Goal: Task Accomplishment & Management: Use online tool/utility

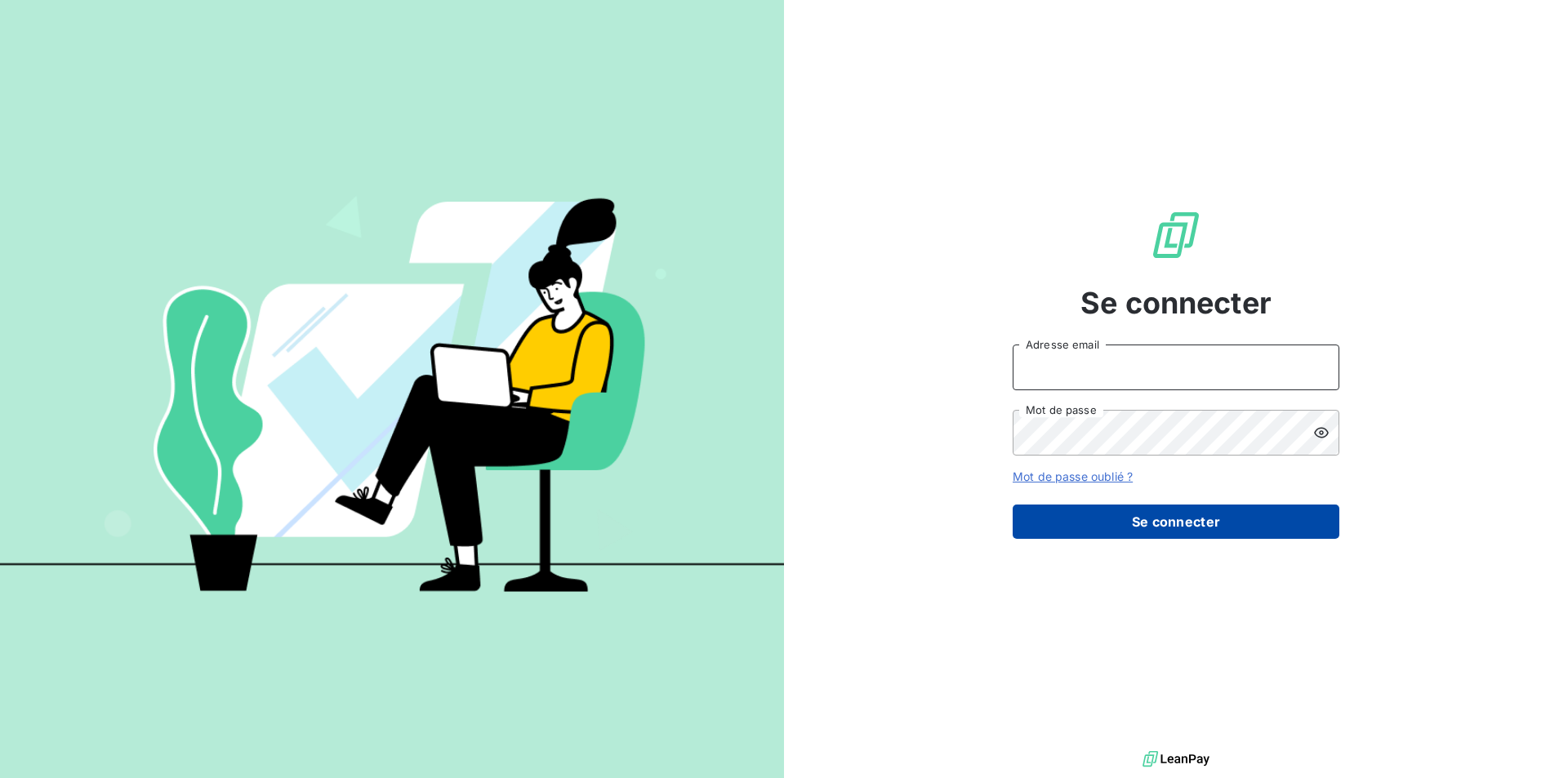
type input "[PERSON_NAME][EMAIL_ADDRESS][DOMAIN_NAME]"
click at [1135, 536] on button "Se connecter" at bounding box center [1176, 522] width 327 height 34
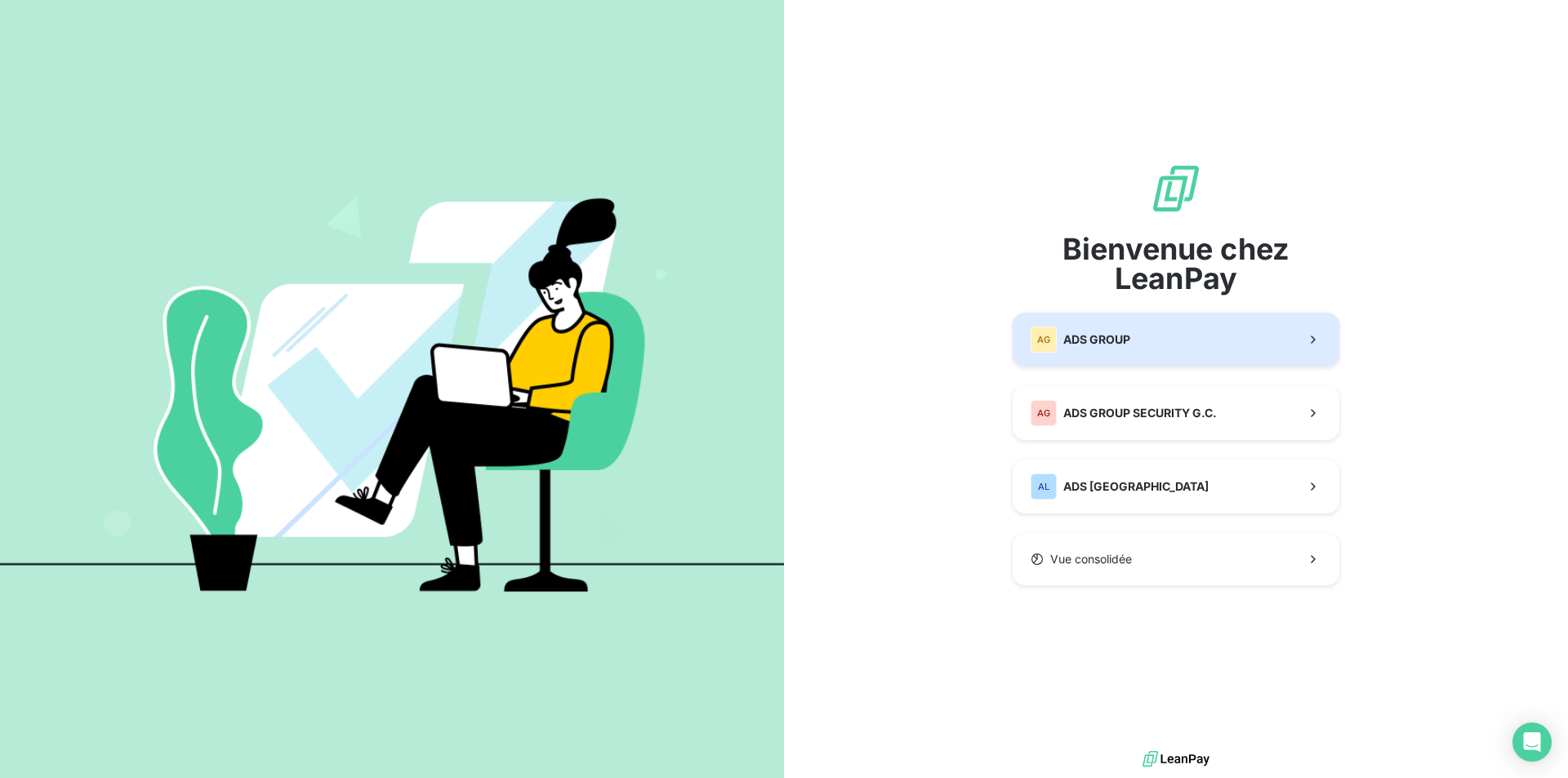
click at [1092, 349] on div "AG ADS GROUP" at bounding box center [1081, 339] width 100 height 27
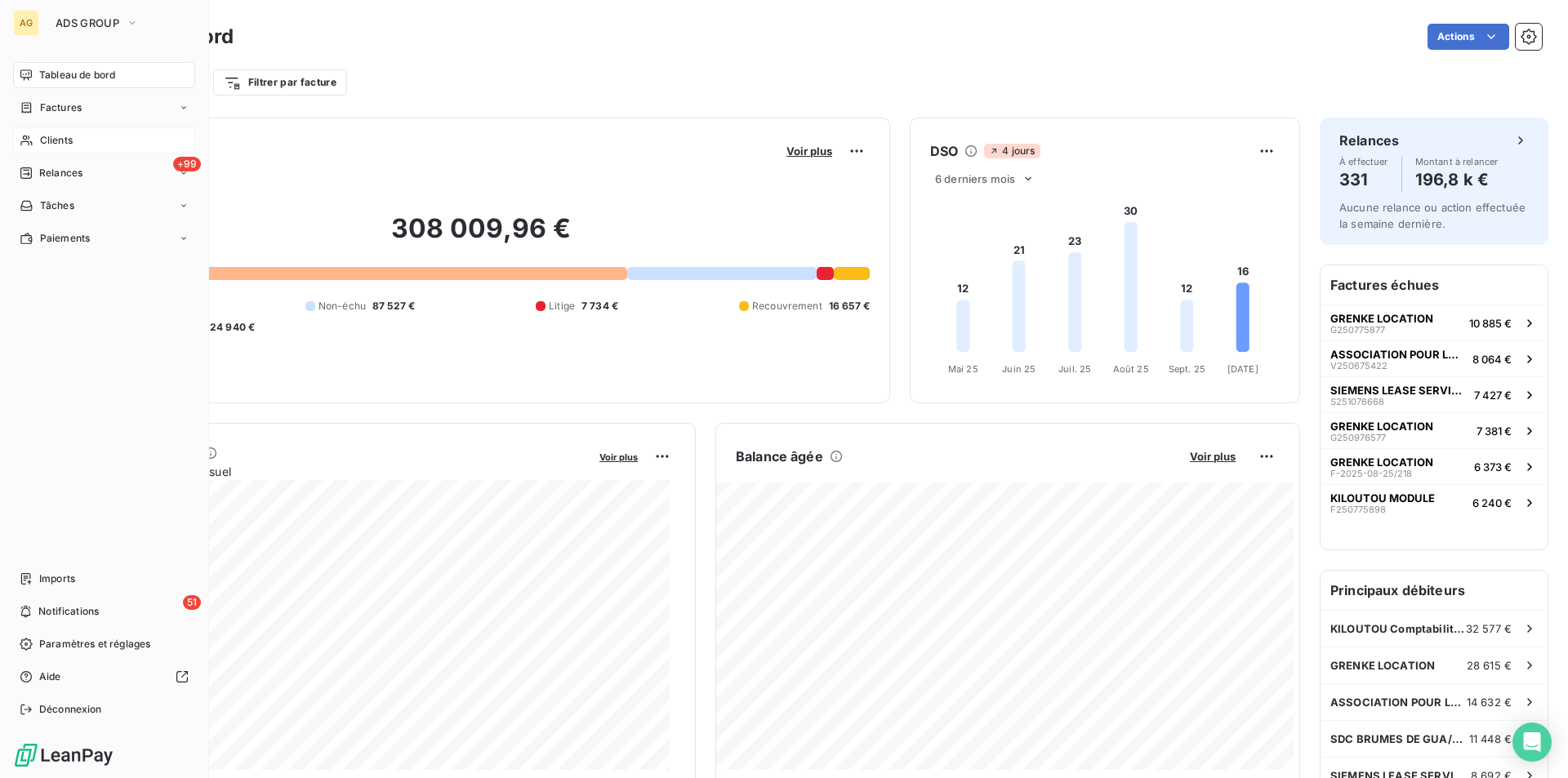
click at [57, 137] on span "Clients" at bounding box center [56, 140] width 32 height 15
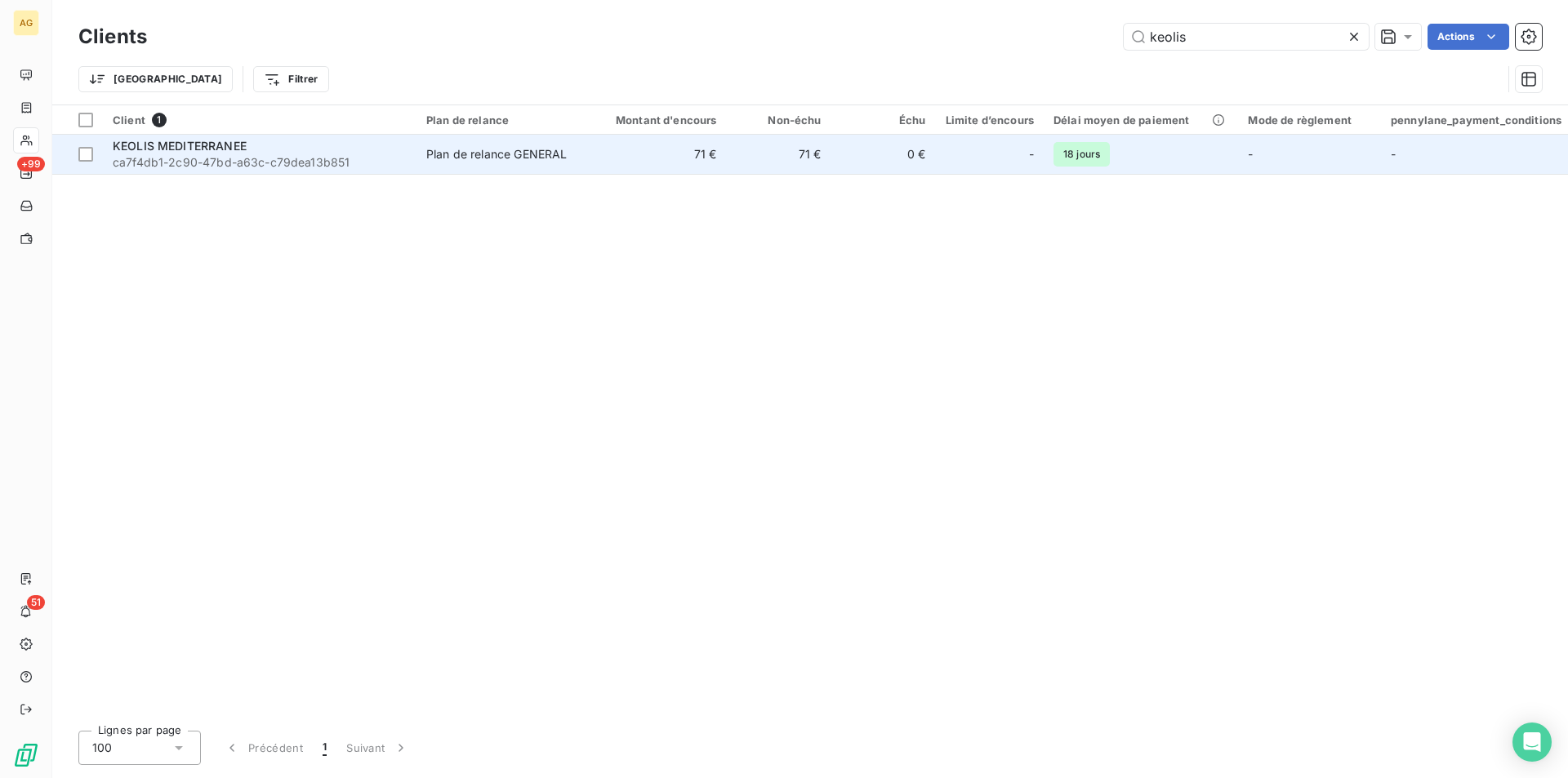
type input "keolis"
click at [346, 149] on div "KEOLIS MEDITERRANEE" at bounding box center [260, 145] width 294 height 16
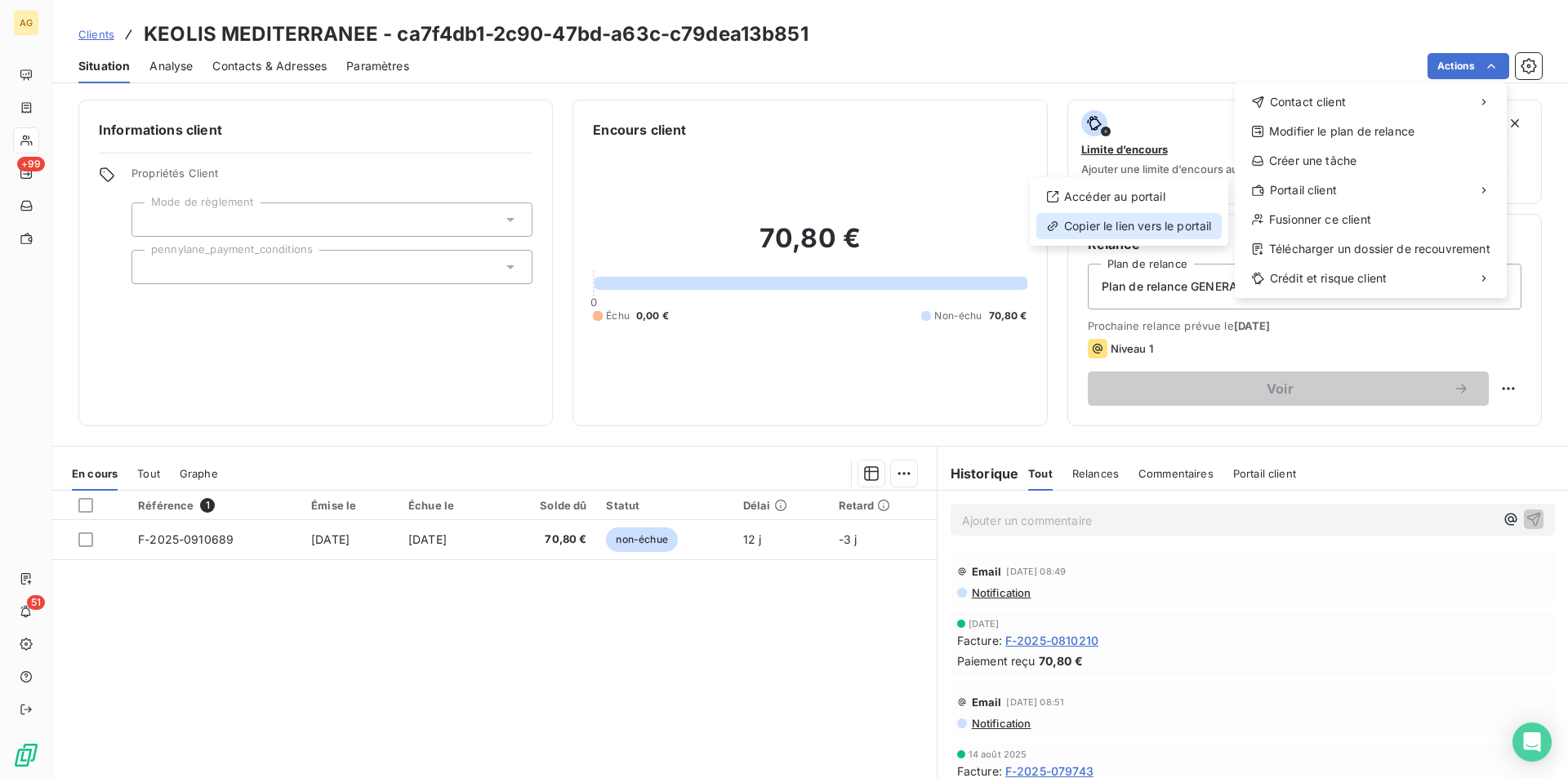
click at [1090, 222] on div "Copier le lien vers le portail" at bounding box center [1129, 226] width 186 height 27
